Goal: Information Seeking & Learning: Learn about a topic

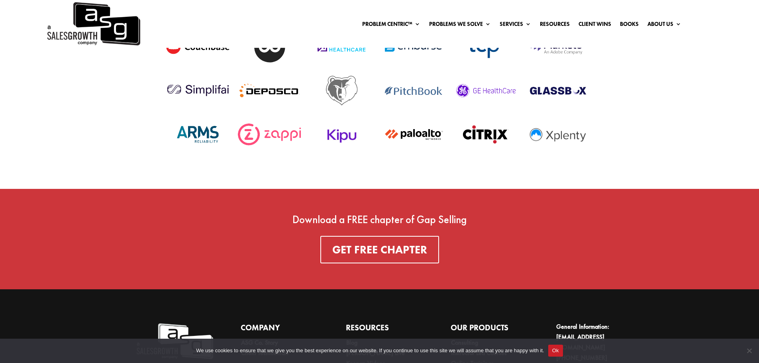
scroll to position [2937, 0]
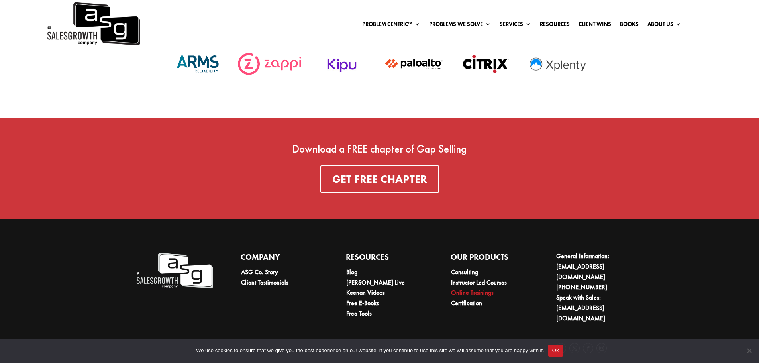
click at [466, 289] on link "Online Trainings" at bounding box center [472, 293] width 43 height 8
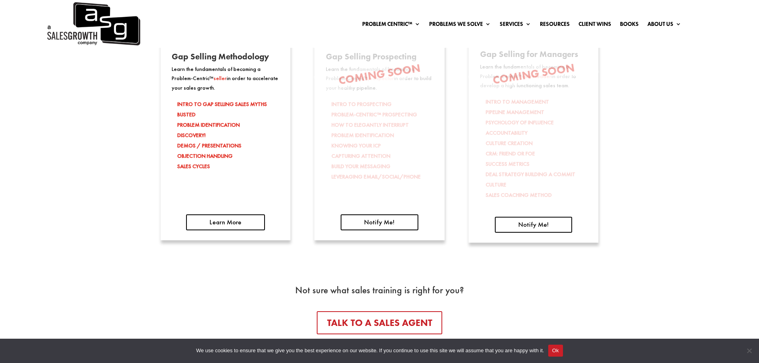
scroll to position [1288, 0]
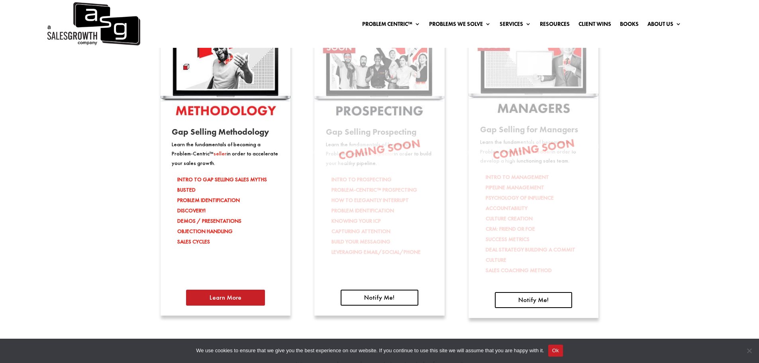
click at [221, 298] on link "Learn More" at bounding box center [225, 298] width 79 height 16
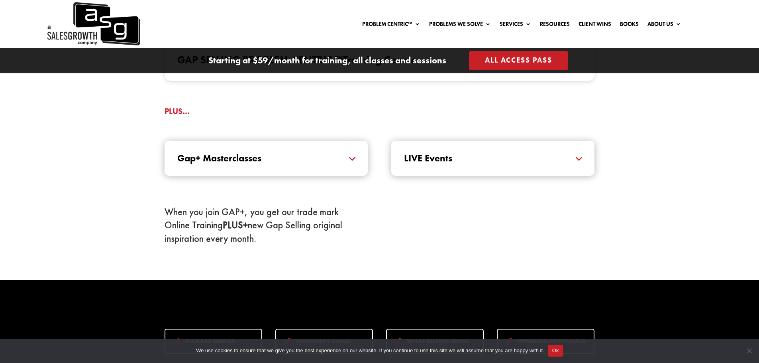
scroll to position [877, 0]
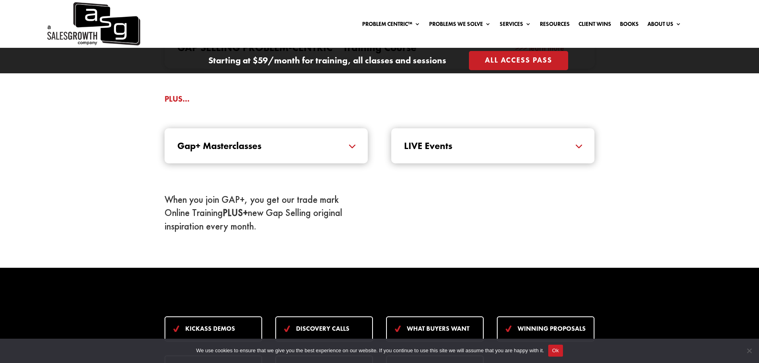
click at [355, 145] on h5 "Gap+ Masterclasses" at bounding box center [266, 146] width 178 height 10
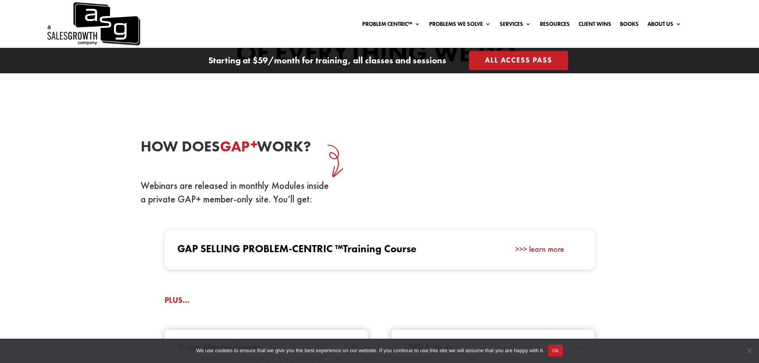
scroll to position [678, 0]
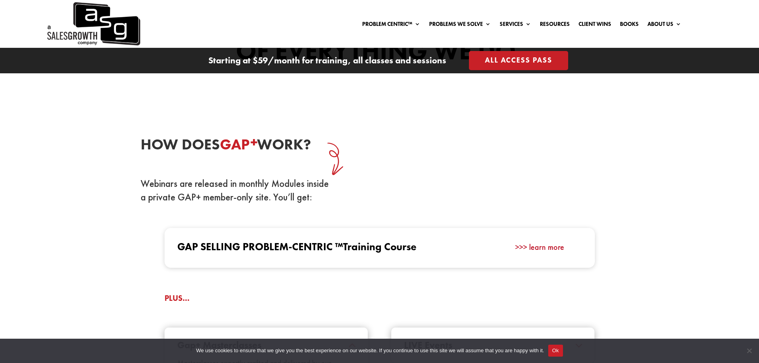
click at [544, 246] on link ">>> learn more" at bounding box center [539, 247] width 49 height 10
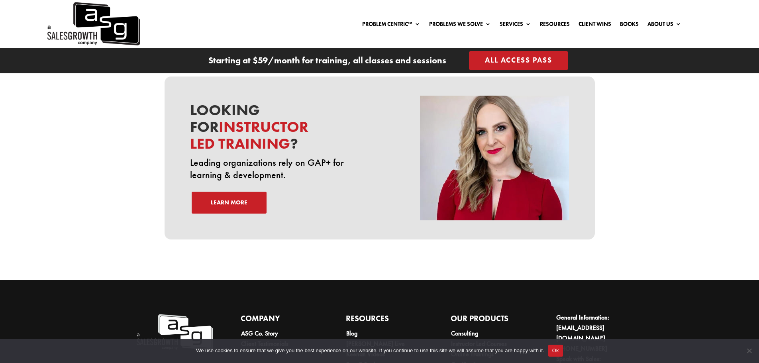
scroll to position [2750, 0]
